Goal: Entertainment & Leisure: Consume media (video, audio)

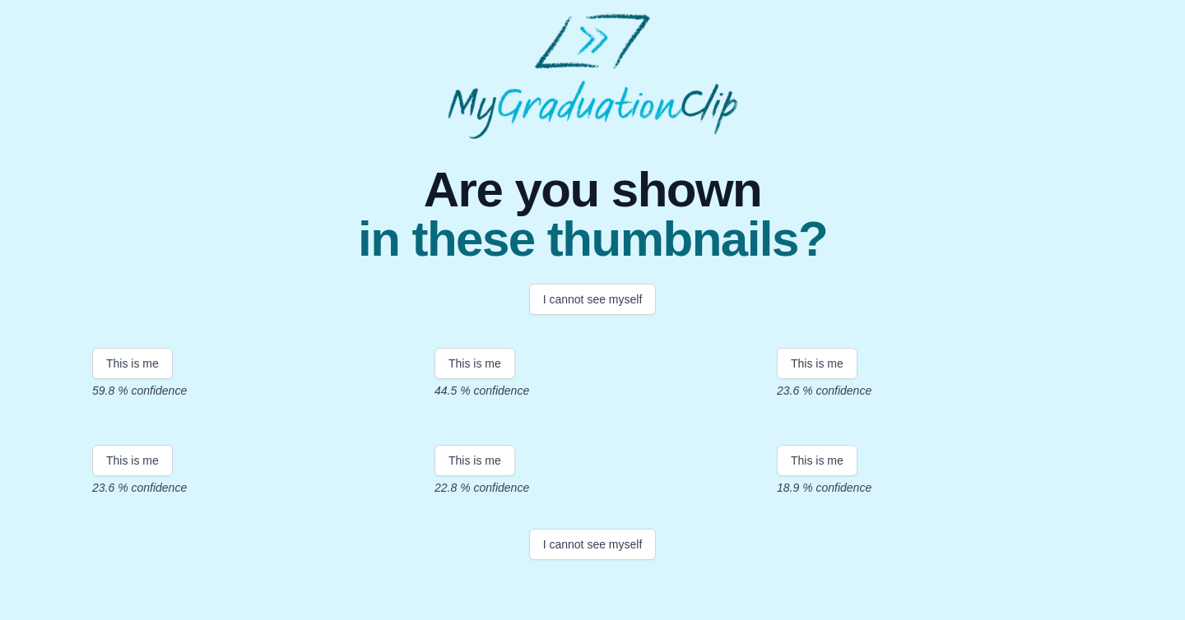
scroll to position [315, 0]
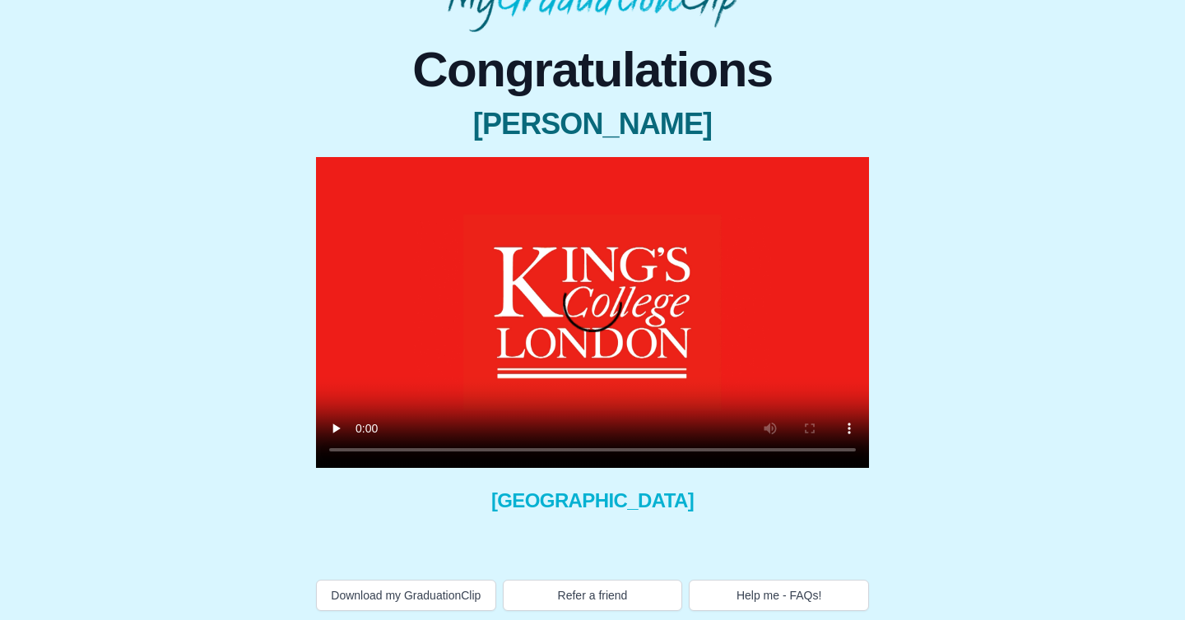
scroll to position [128, 0]
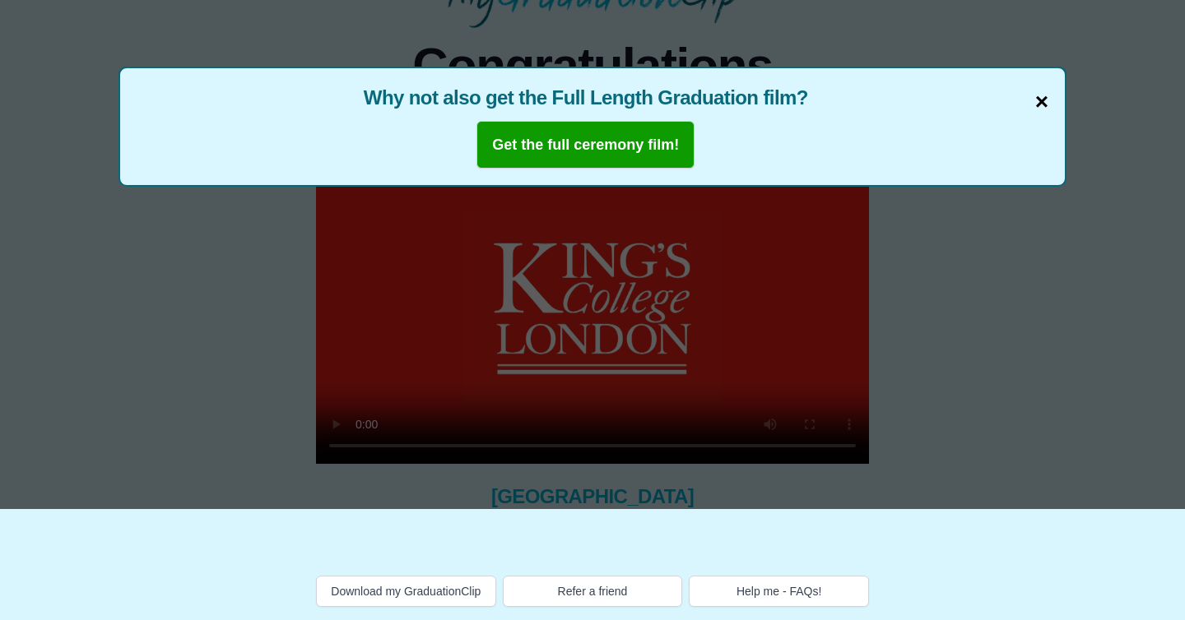
click at [1040, 85] on span "×" at bounding box center [1041, 102] width 13 height 35
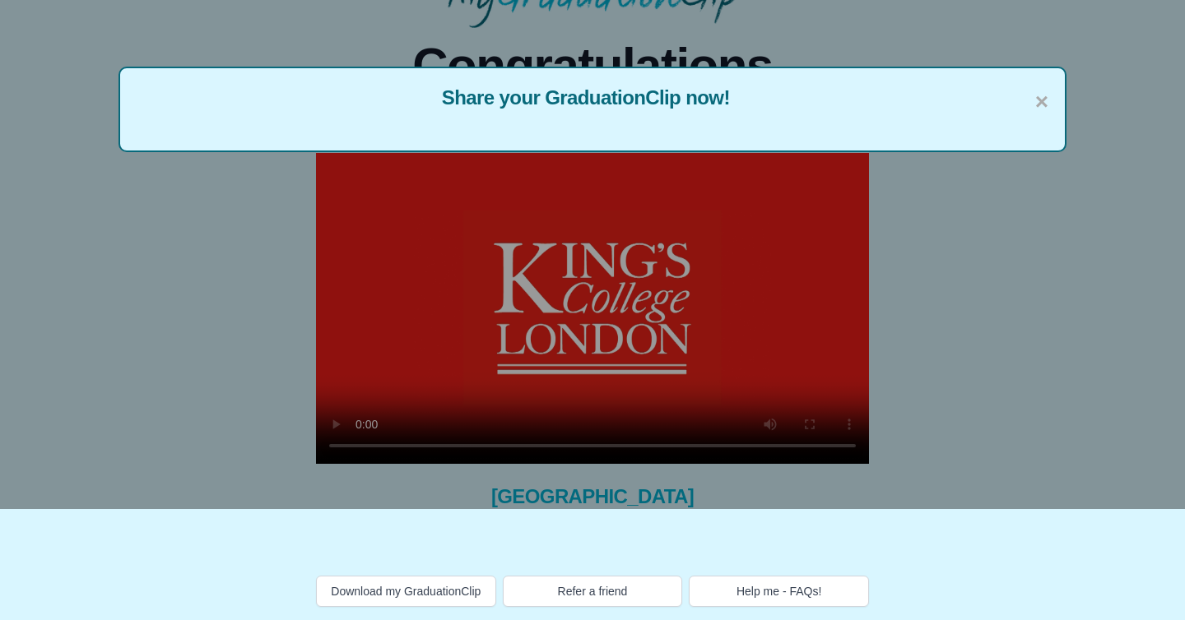
click at [642, 307] on div "× Share your GraduationClip now!" at bounding box center [592, 199] width 1185 height 620
